Goal: Task Accomplishment & Management: Complete application form

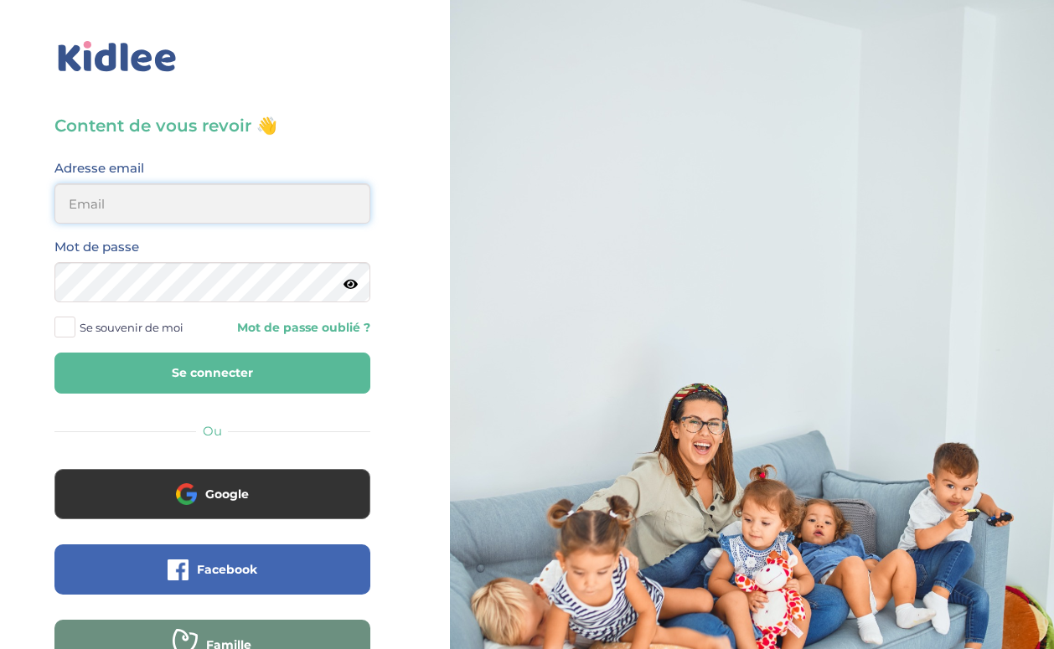
click at [139, 212] on input "email" at bounding box center [212, 203] width 316 height 40
type input "chloet@gmail.com"
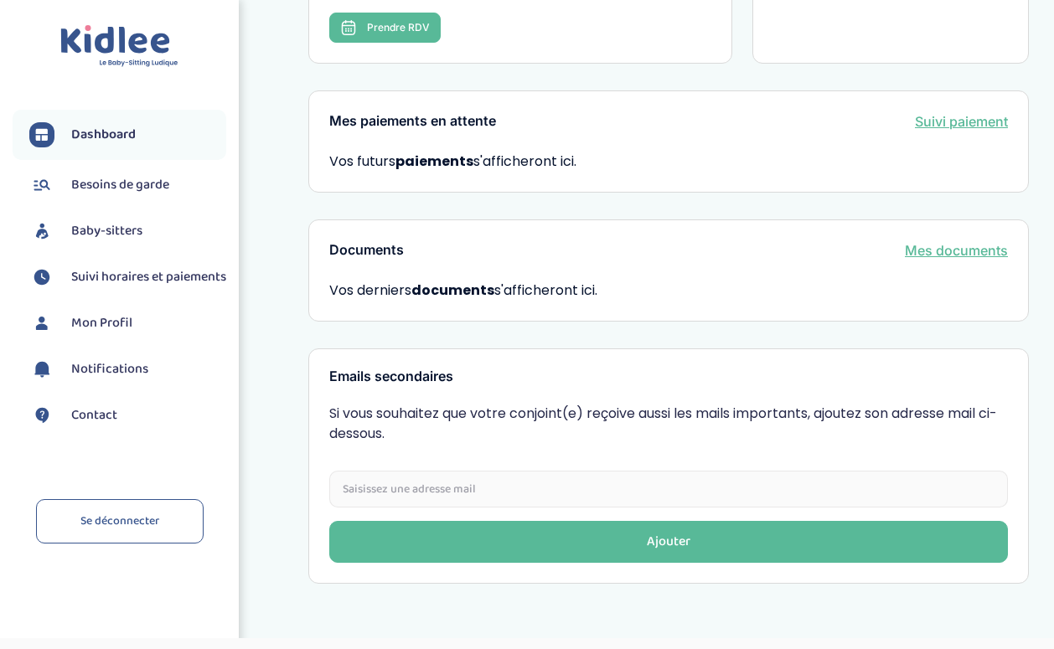
scroll to position [83, 0]
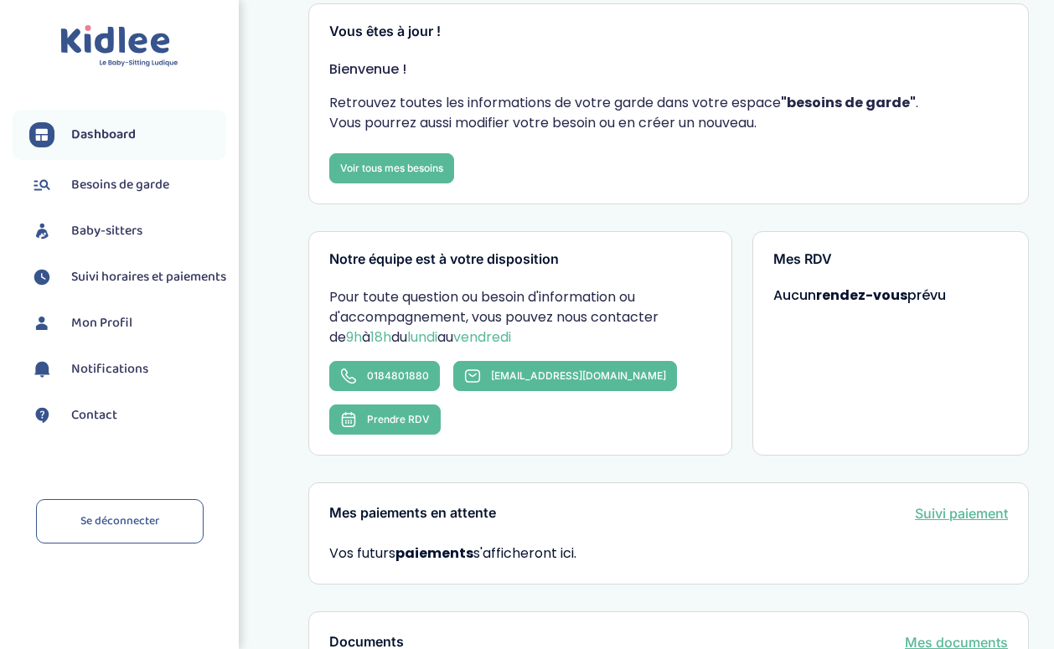
click at [137, 183] on span "Besoins de garde" at bounding box center [120, 185] width 98 height 20
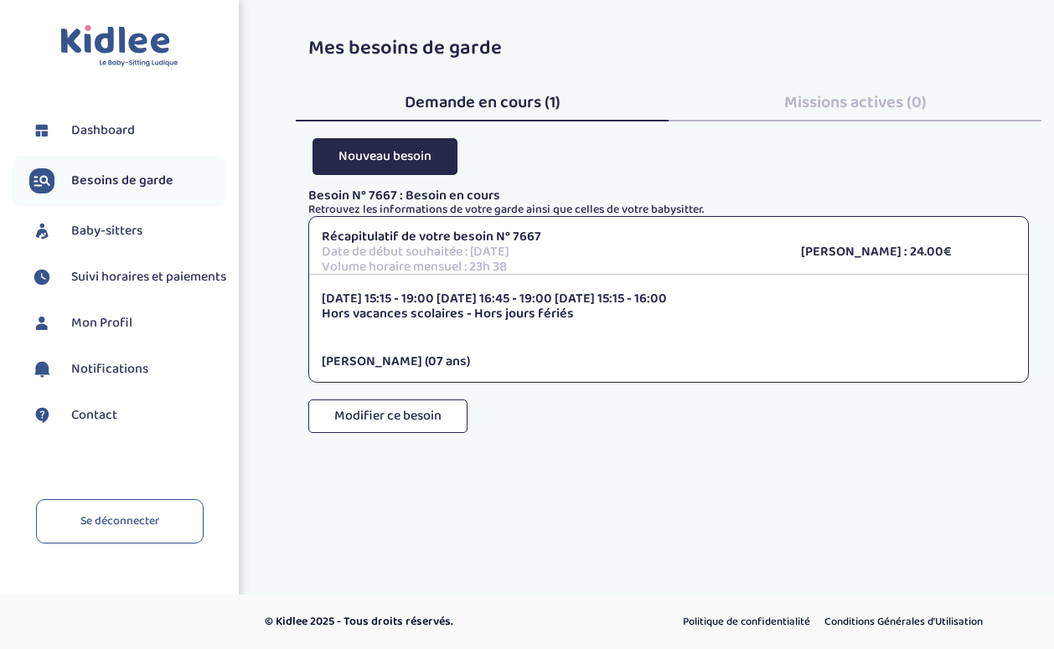
click at [113, 133] on span "Dashboard" at bounding box center [103, 131] width 64 height 20
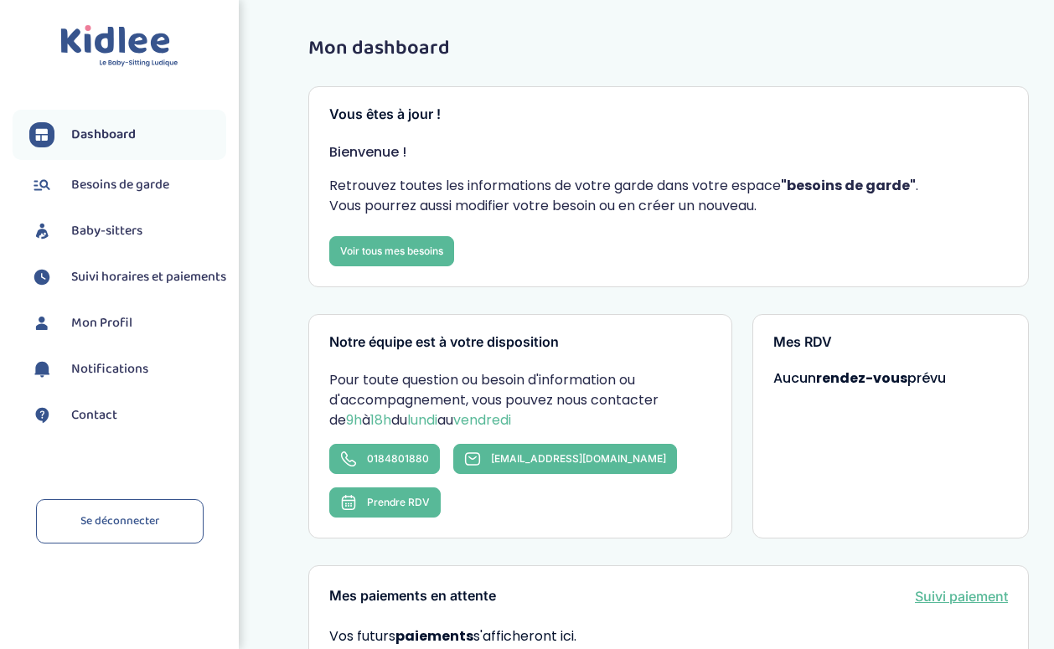
click at [129, 187] on span "Besoins de garde" at bounding box center [120, 185] width 98 height 20
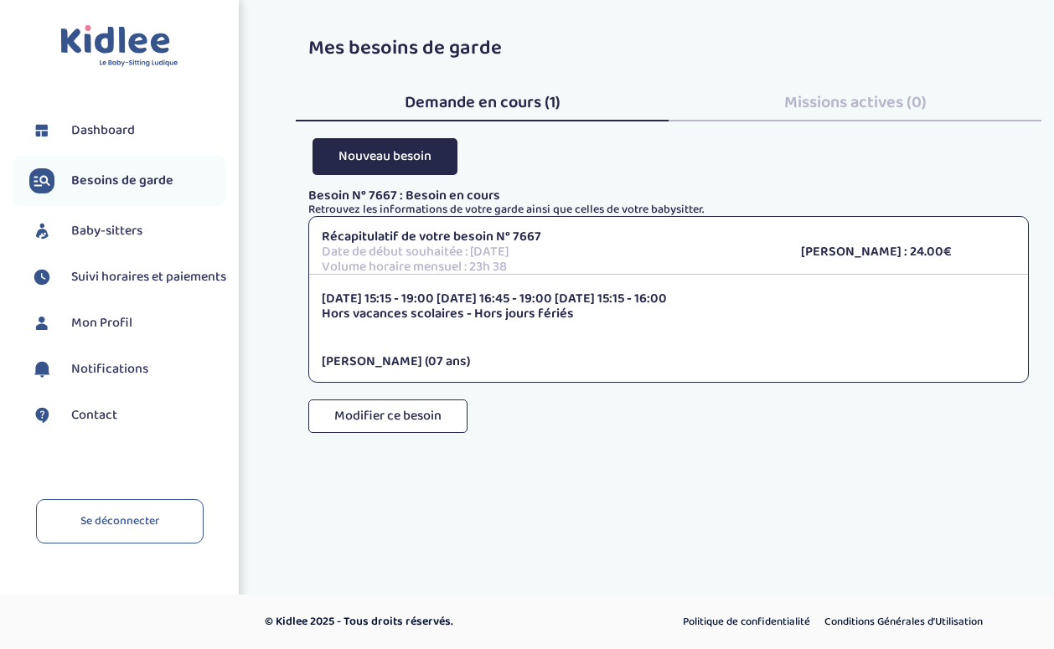
click at [110, 240] on span "Baby-sitters" at bounding box center [106, 231] width 71 height 20
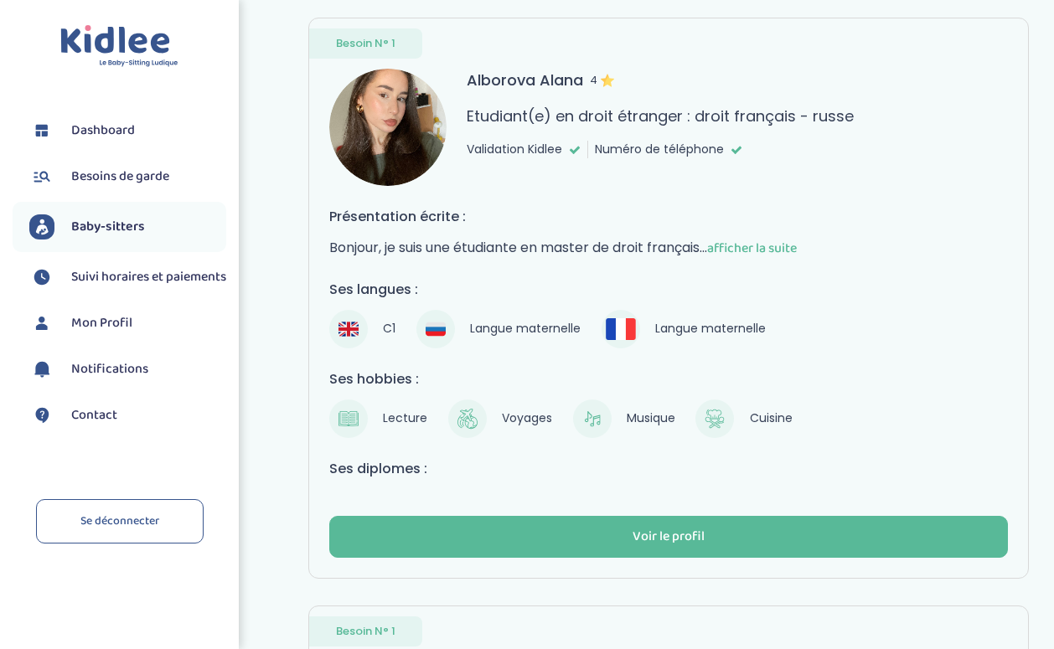
scroll to position [99, 0]
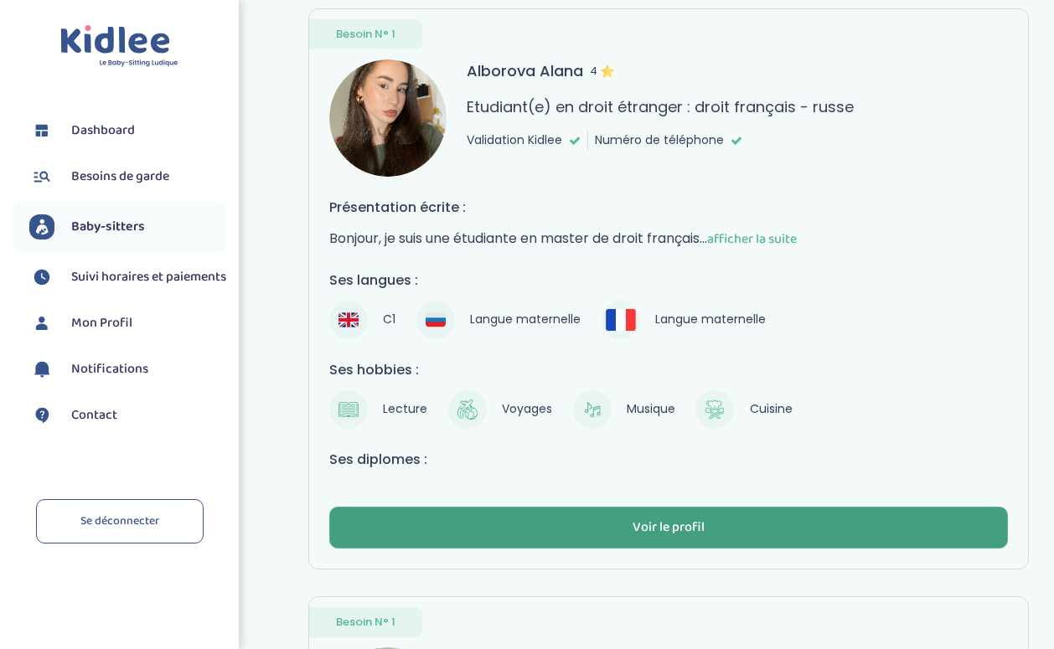
click at [681, 525] on div "Voir le profil" at bounding box center [668, 527] width 72 height 19
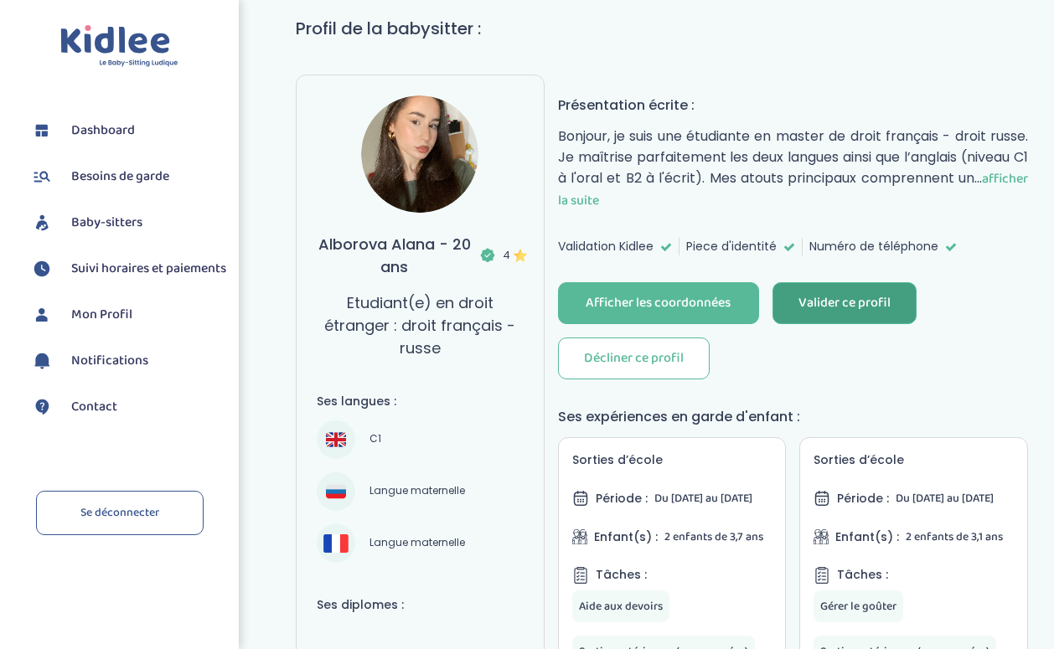
scroll to position [164, 0]
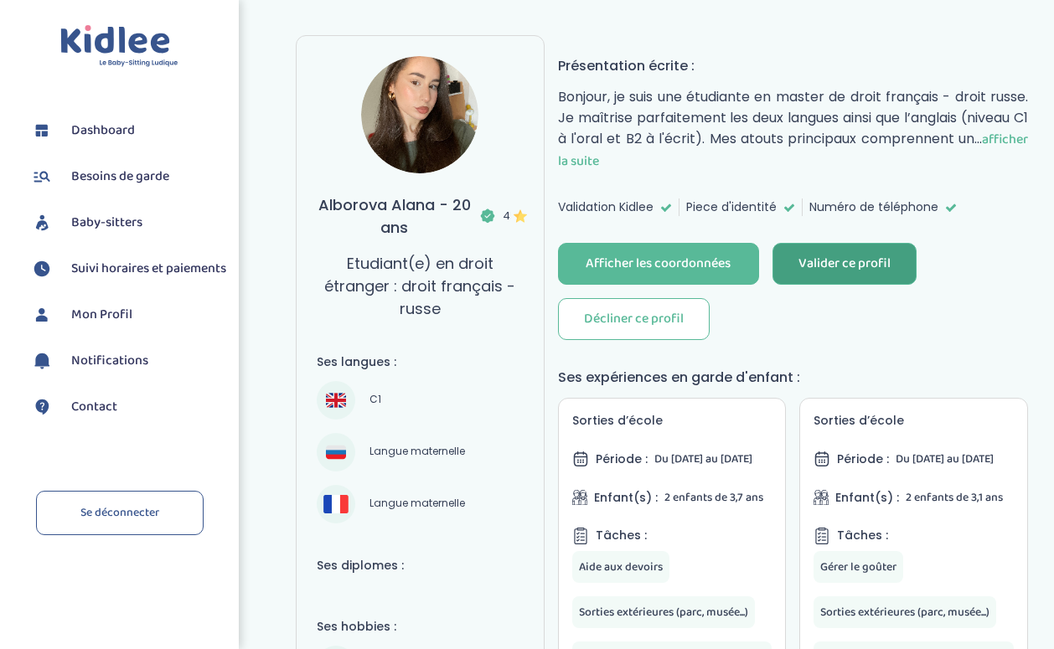
click at [834, 259] on div "Valider ce profil" at bounding box center [844, 264] width 92 height 19
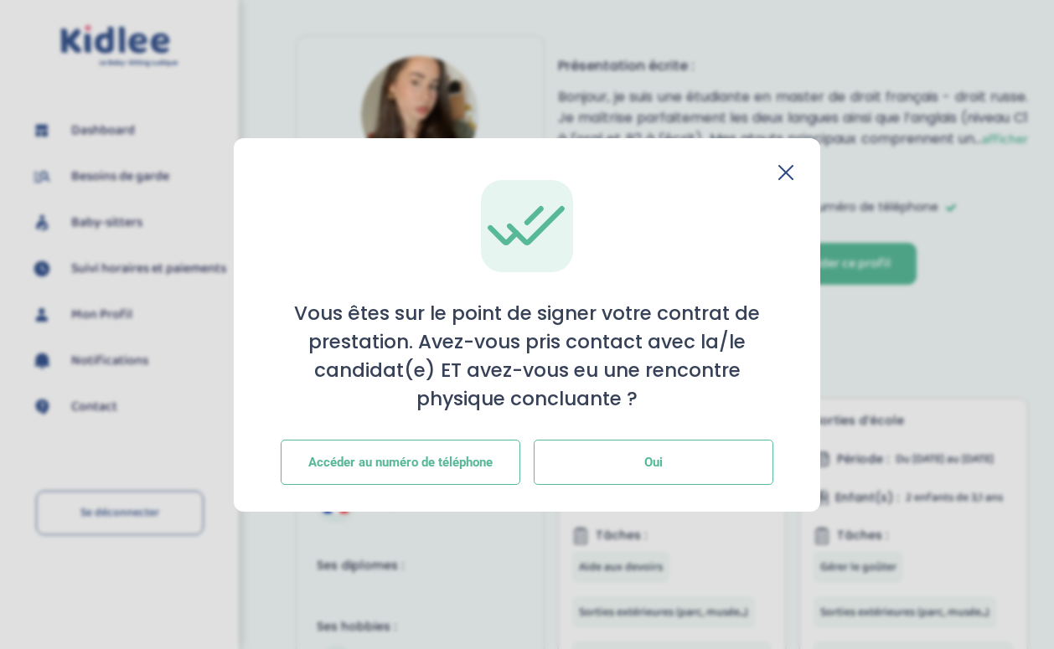
click at [602, 464] on button "Oui" at bounding box center [654, 462] width 240 height 45
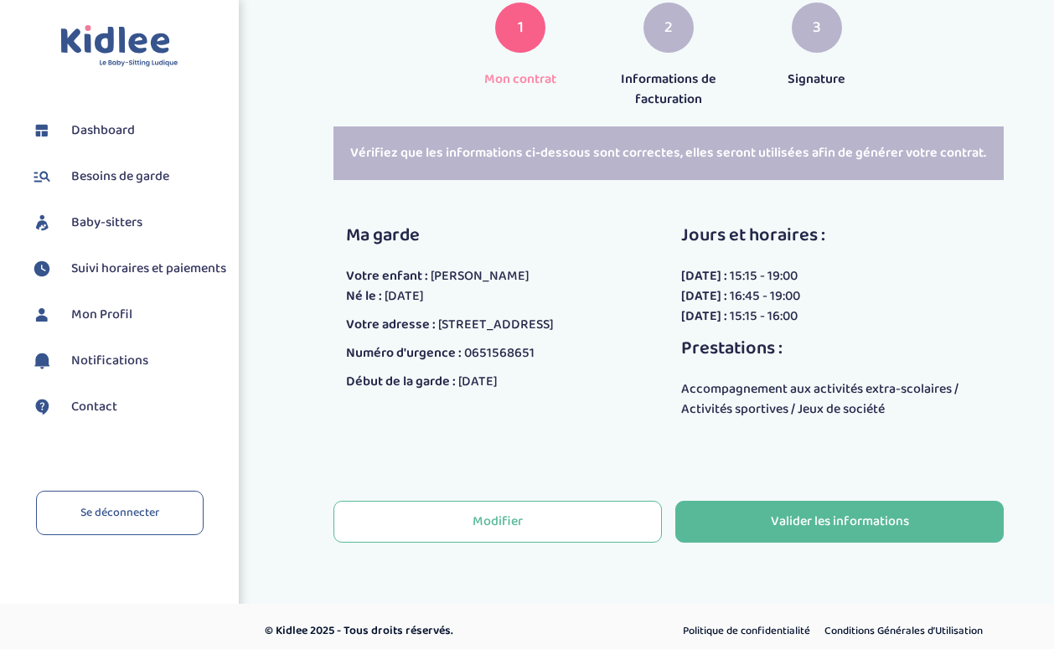
scroll to position [271, 0]
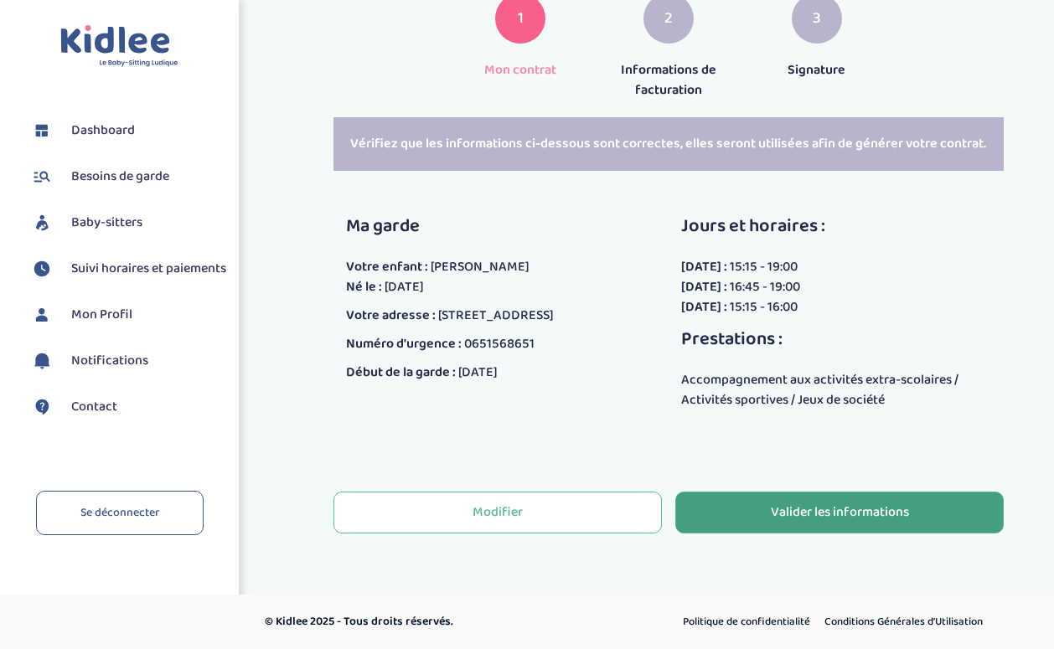
click at [804, 518] on div "Valider les informations" at bounding box center [840, 512] width 138 height 19
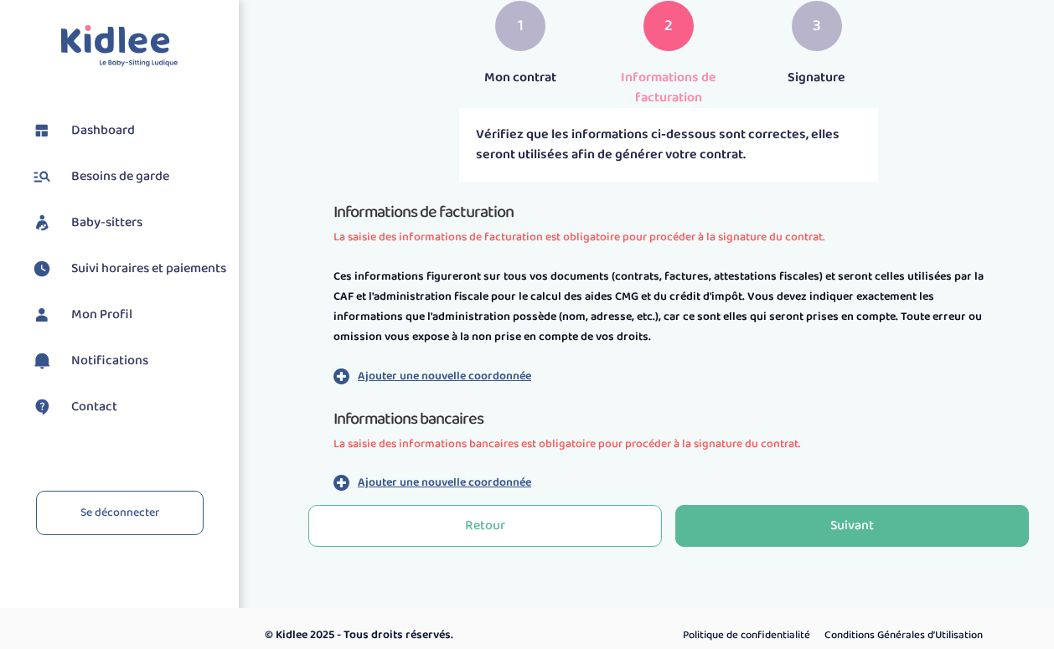
scroll to position [277, 0]
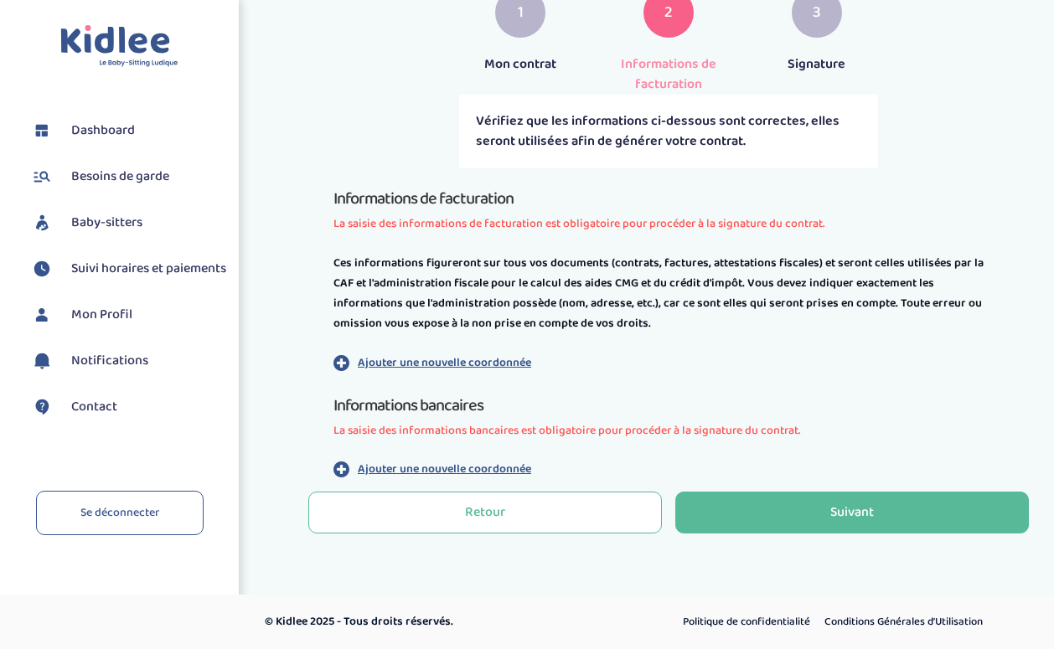
click at [465, 466] on p "Ajouter une nouvelle coordonnée" at bounding box center [444, 470] width 173 height 18
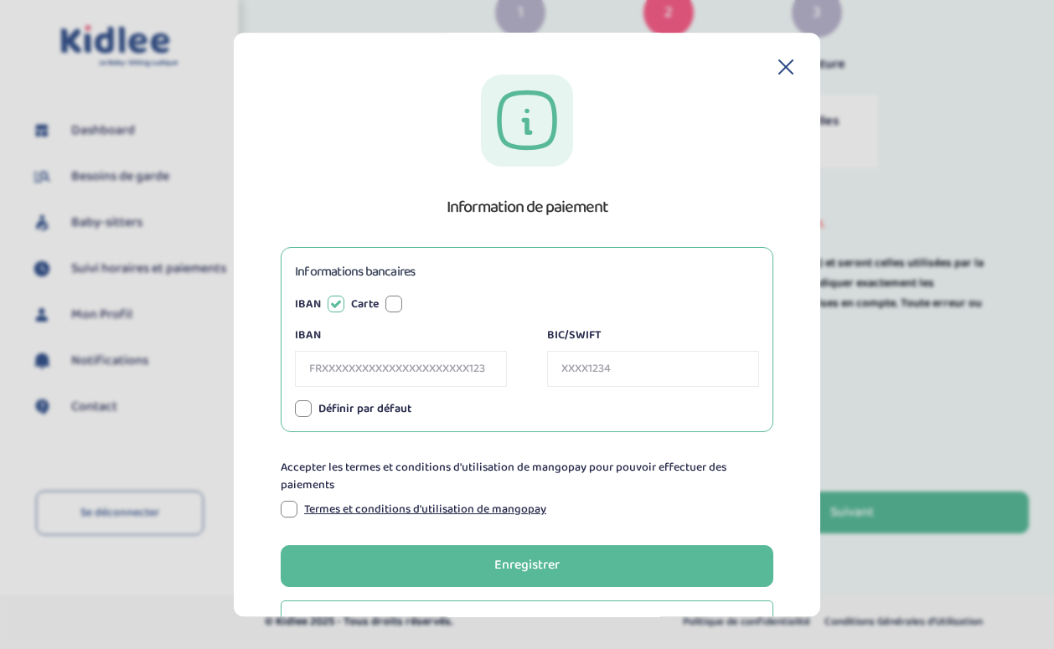
click at [377, 368] on input "IBAN" at bounding box center [401, 369] width 212 height 36
click at [782, 68] on icon at bounding box center [785, 66] width 13 height 13
